Goal: Transaction & Acquisition: Book appointment/travel/reservation

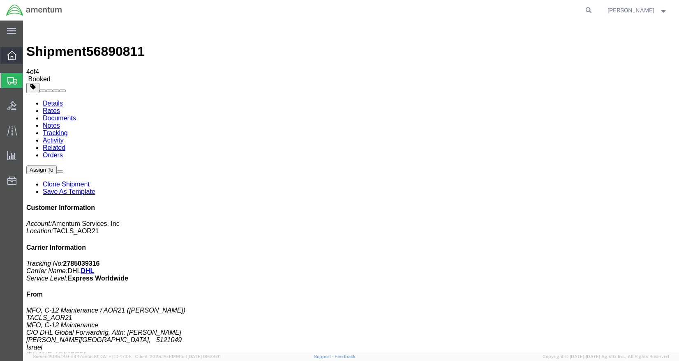
click at [9, 53] on icon at bounding box center [11, 55] width 9 height 9
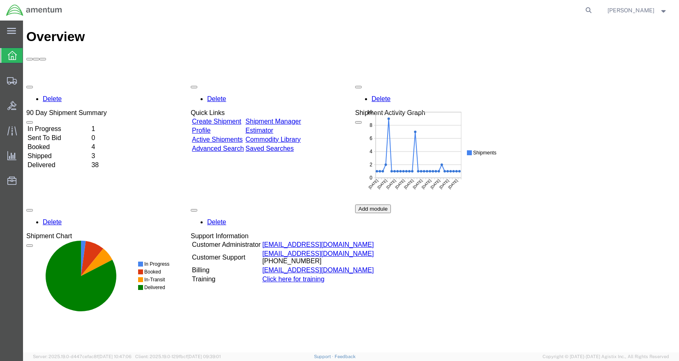
click at [301, 118] on link "Shipment Manager" at bounding box center [272, 121] width 55 height 7
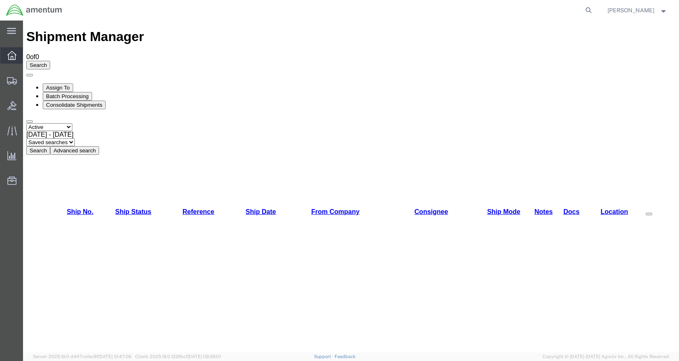
click at [14, 54] on icon at bounding box center [11, 55] width 9 height 9
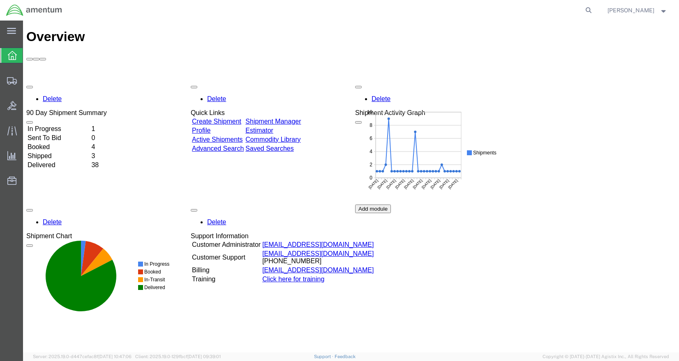
click at [301, 118] on link "Shipment Manager" at bounding box center [272, 121] width 55 height 7
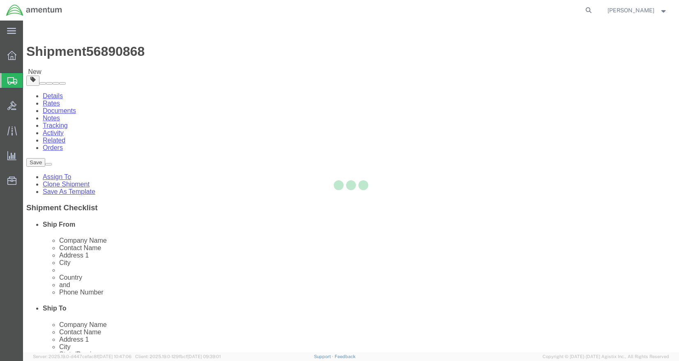
select select "42740"
select select
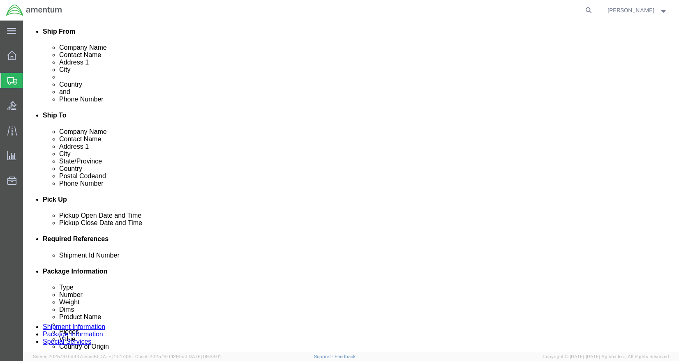
scroll to position [41, 0]
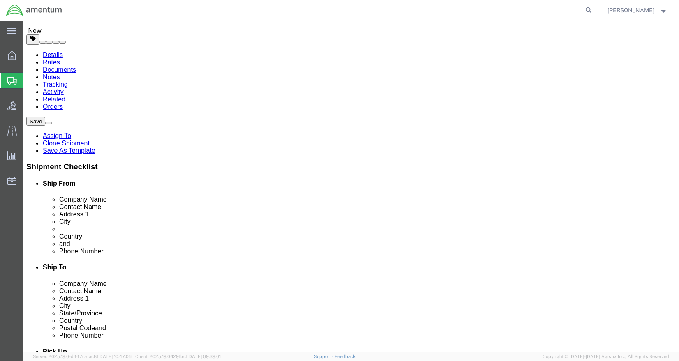
click button "Rate Shipment"
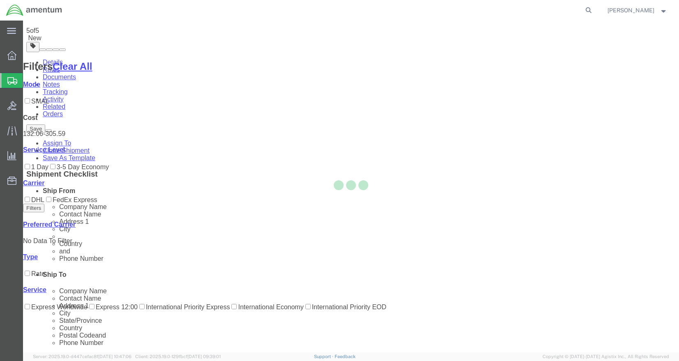
scroll to position [0, 0]
